Goal: Task Accomplishment & Management: Manage account settings

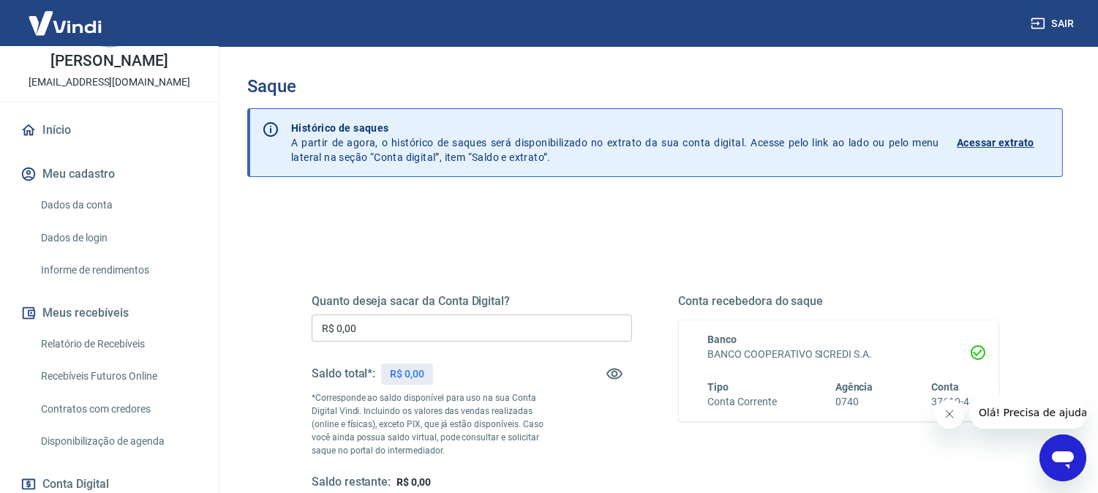
scroll to position [162, 0]
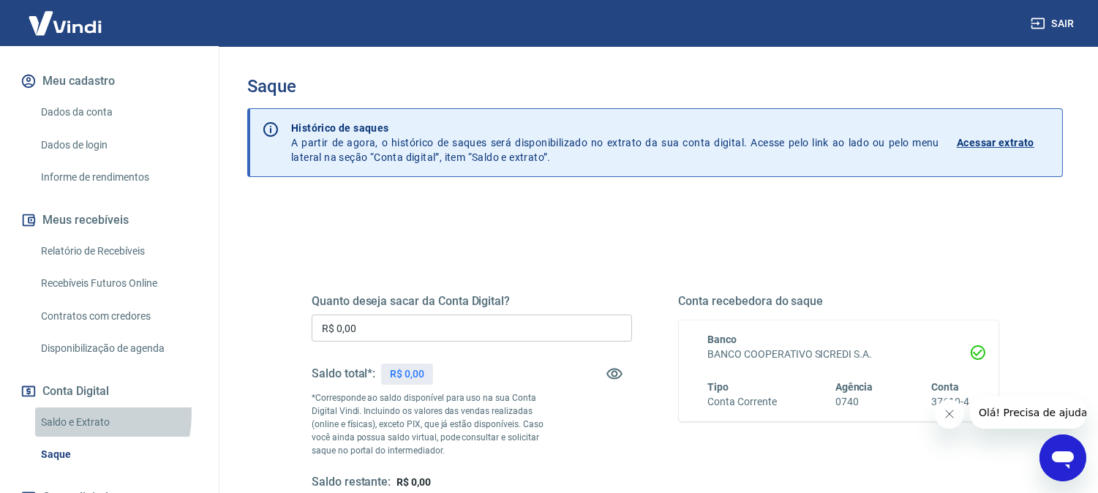
drag, startPoint x: 79, startPoint y: 429, endPoint x: 75, endPoint y: 459, distance: 30.3
click at [77, 429] on link "Saldo e Extrato" at bounding box center [118, 423] width 166 height 30
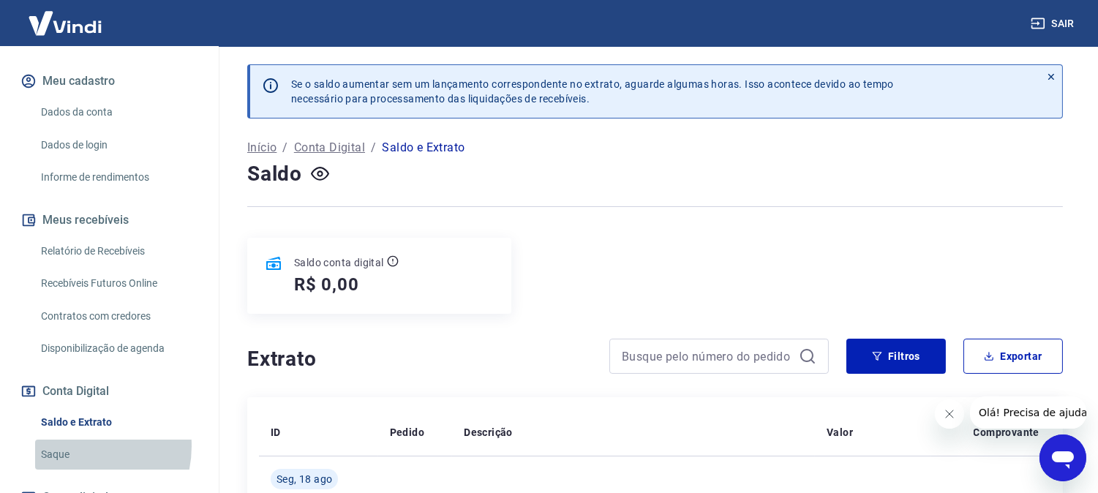
click at [75, 461] on link "Saque" at bounding box center [118, 455] width 166 height 30
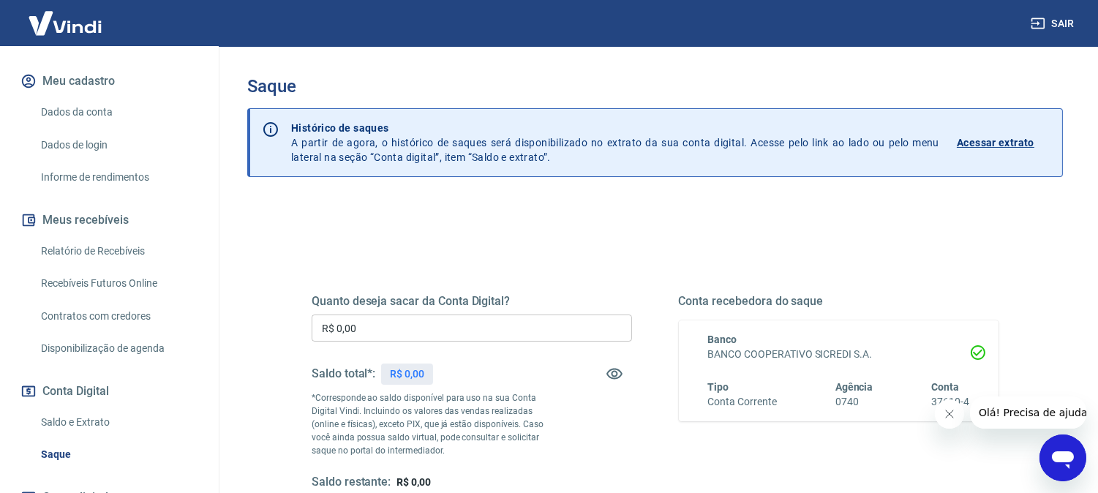
click at [115, 433] on link "Saldo e Extrato" at bounding box center [118, 423] width 166 height 30
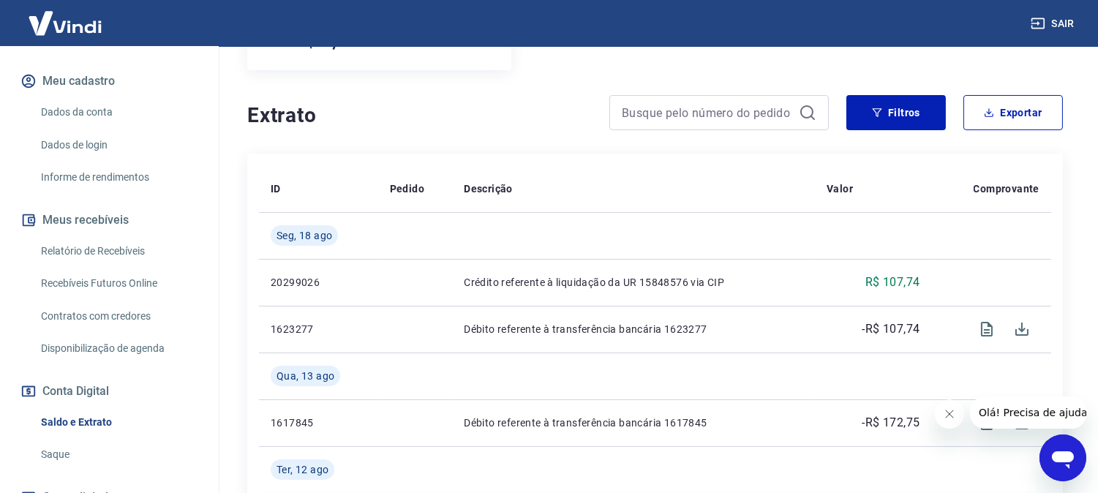
scroll to position [302, 0]
